Goal: Task Accomplishment & Management: Use online tool/utility

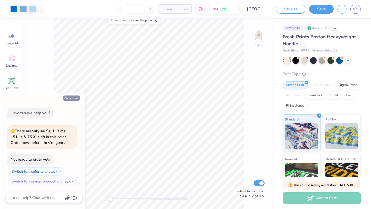
click at [76, 97] on icon "button" at bounding box center [76, 98] width 3 height 3
type textarea "x"
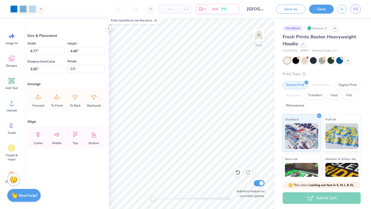
type input "5.80"
type input "5.35"
type input "5.33"
type input "4.92"
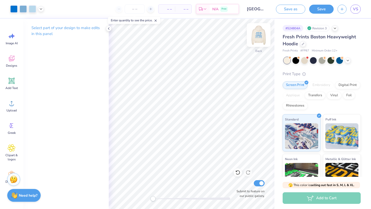
click at [262, 37] on img at bounding box center [258, 35] width 21 height 21
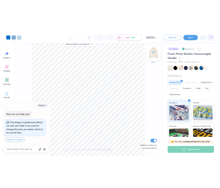
scroll to position [3, 0]
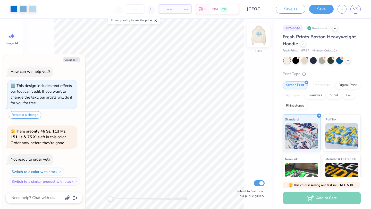
click at [261, 38] on img at bounding box center [258, 35] width 21 height 21
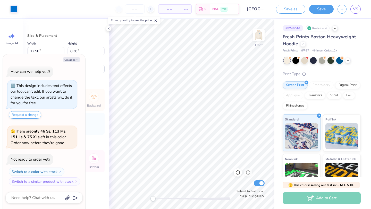
type textarea "x"
type input "13.71"
type input "9.17"
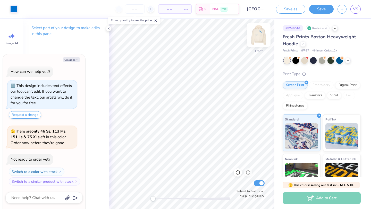
click at [262, 33] on img at bounding box center [258, 35] width 21 height 21
click at [256, 36] on img at bounding box center [258, 35] width 21 height 21
click at [256, 36] on img at bounding box center [259, 35] width 10 height 10
click at [256, 32] on img at bounding box center [258, 35] width 21 height 21
click at [257, 33] on img at bounding box center [258, 35] width 21 height 21
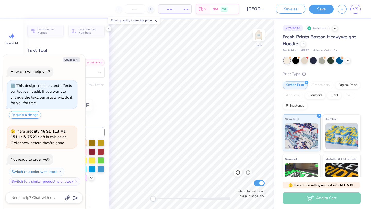
type textarea "x"
type textarea "tunc chapel hill"
type textarea "x"
type textarea "unc chapel hill"
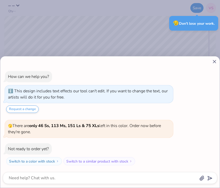
type textarea "x"
